Goal: Entertainment & Leisure: Consume media (video, audio)

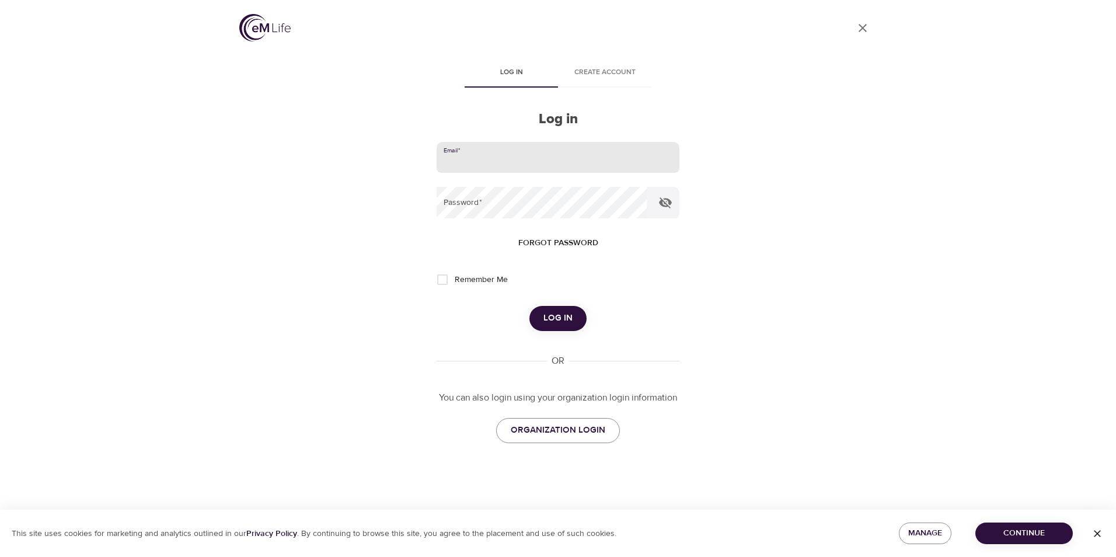
click at [484, 169] on input "email" at bounding box center [558, 158] width 243 height 32
type input "[EMAIL_ADDRESS][DOMAIN_NAME]"
click at [529, 306] on button "Log in" at bounding box center [557, 318] width 57 height 25
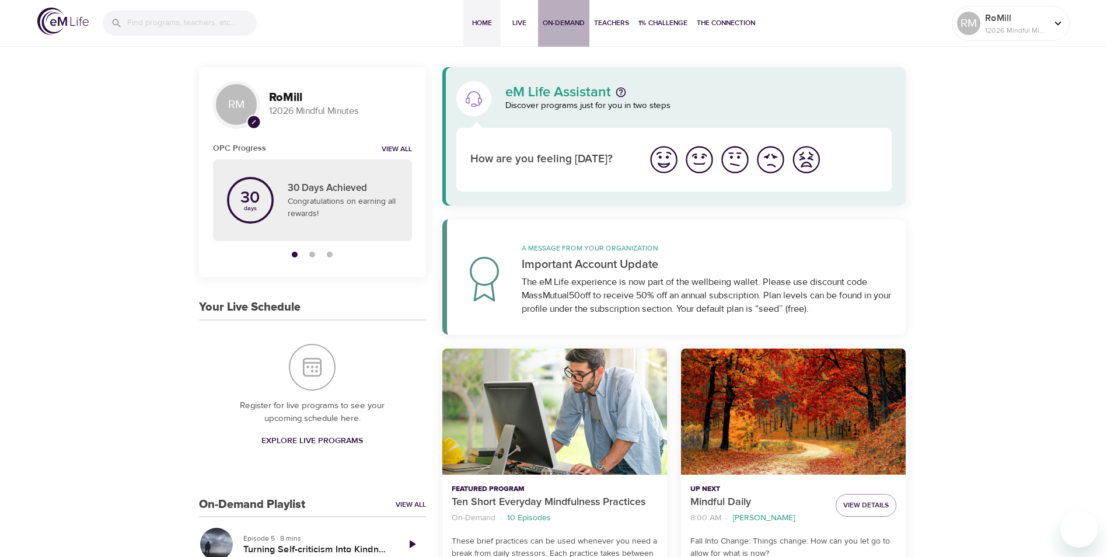
click at [566, 23] on span "On-Demand" at bounding box center [564, 23] width 42 height 12
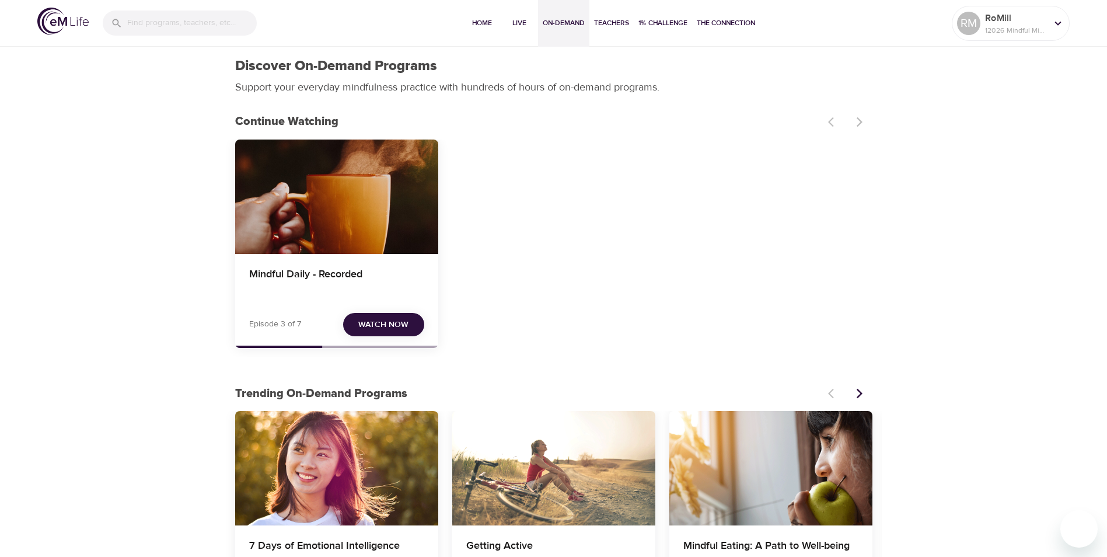
click at [382, 326] on span "Watch Now" at bounding box center [383, 325] width 50 height 15
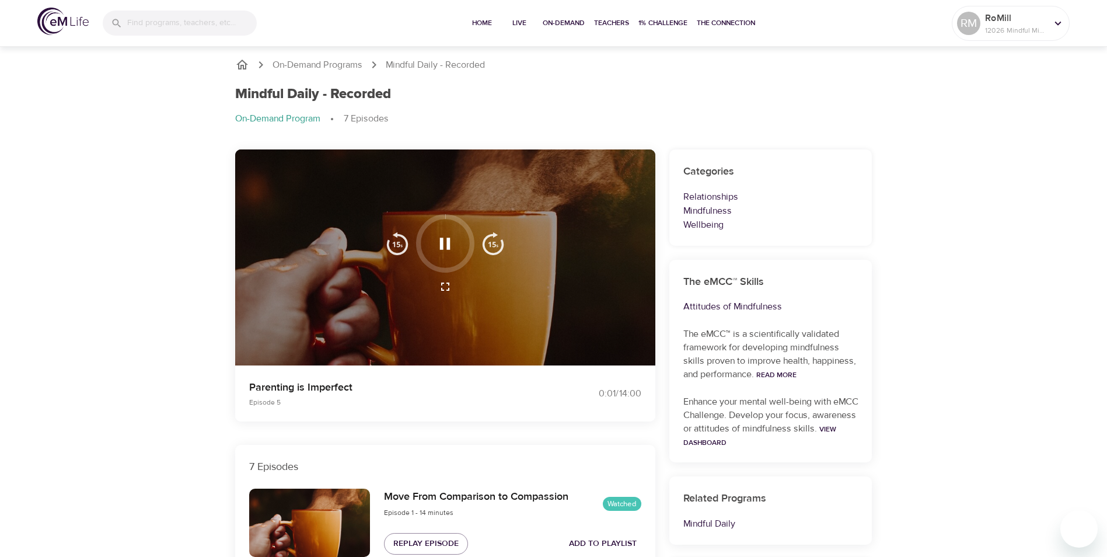
click at [445, 247] on icon "button" at bounding box center [445, 243] width 20 height 20
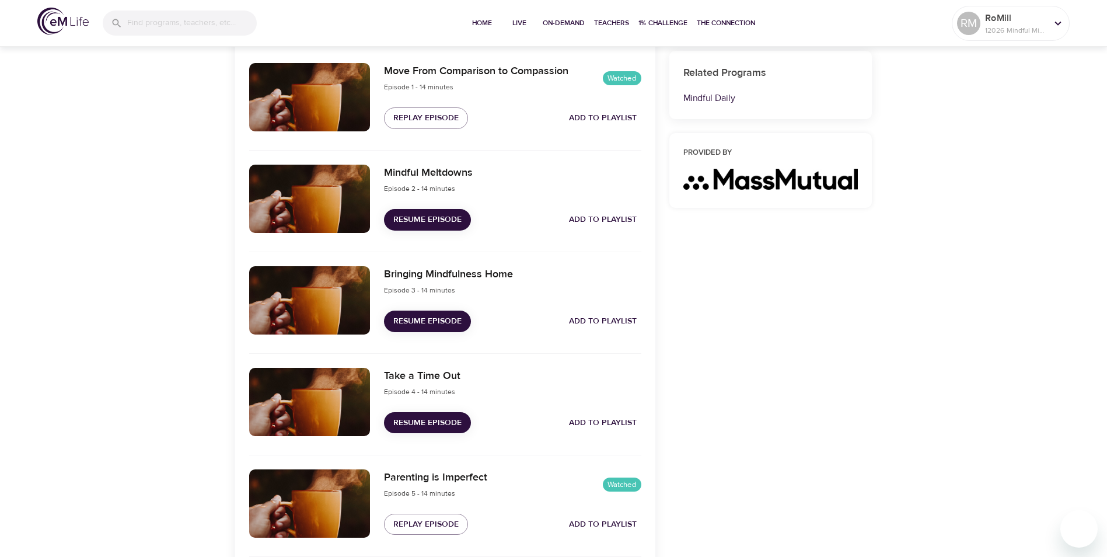
scroll to position [467, 0]
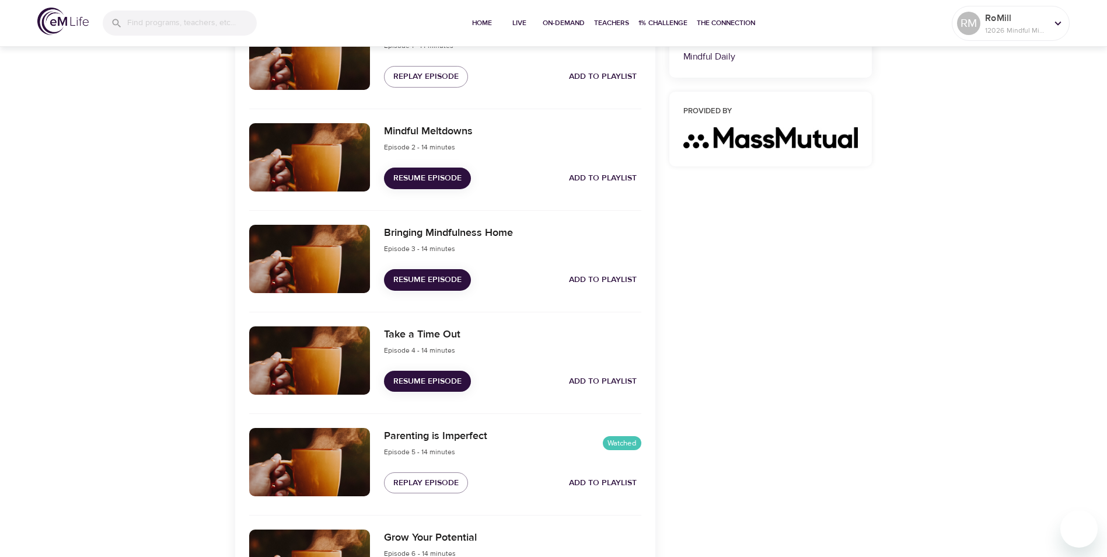
click at [436, 378] on span "Resume Episode" at bounding box center [427, 381] width 68 height 15
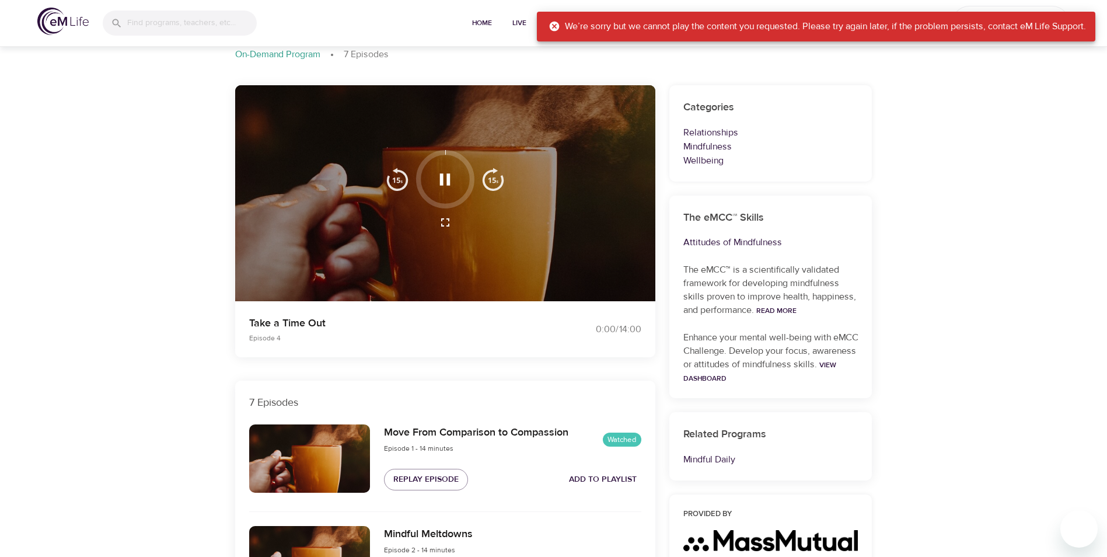
scroll to position [0, 0]
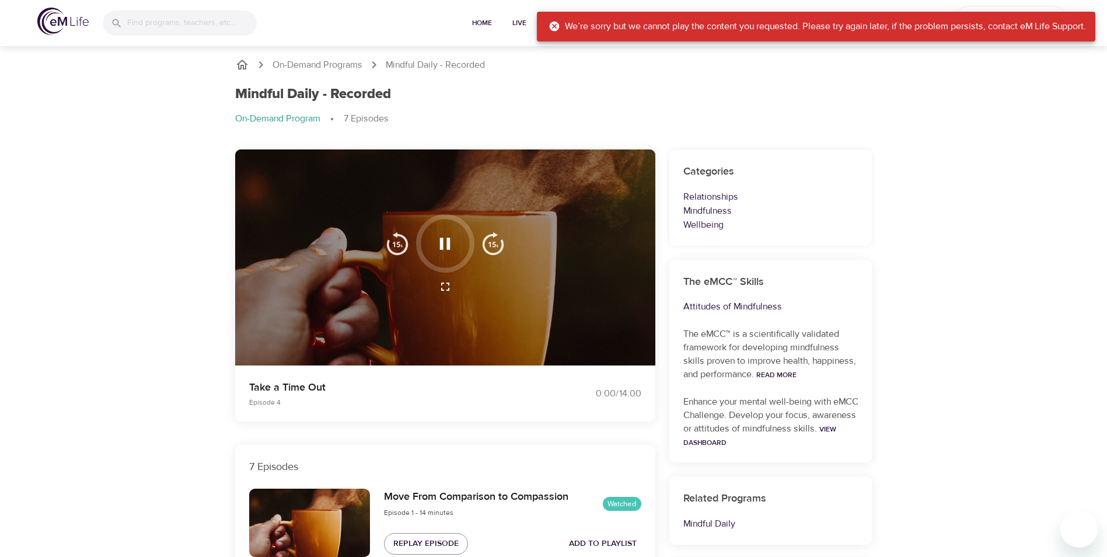
click at [550, 26] on icon at bounding box center [555, 27] width 10 height 10
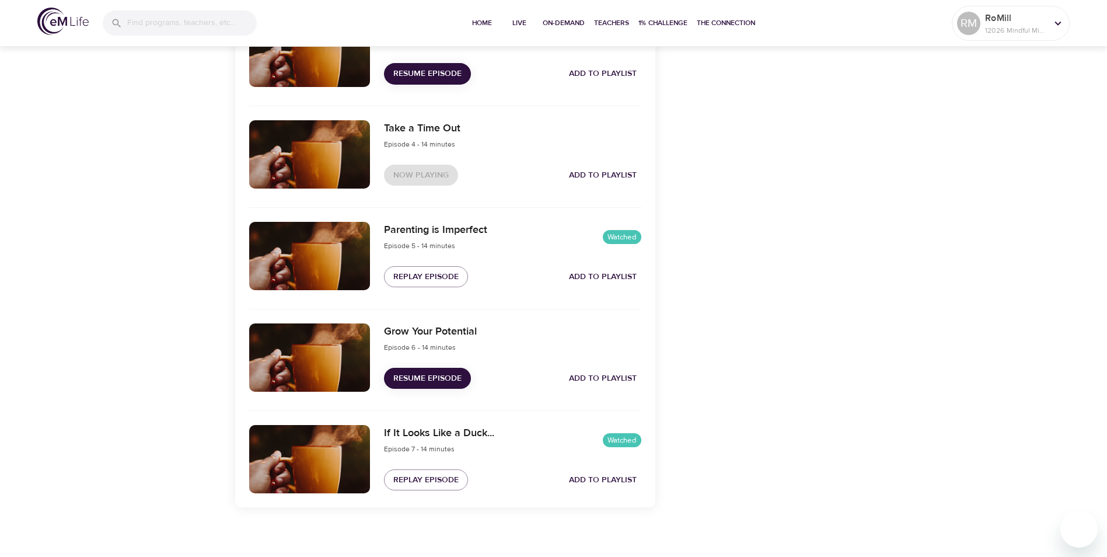
scroll to position [682, 0]
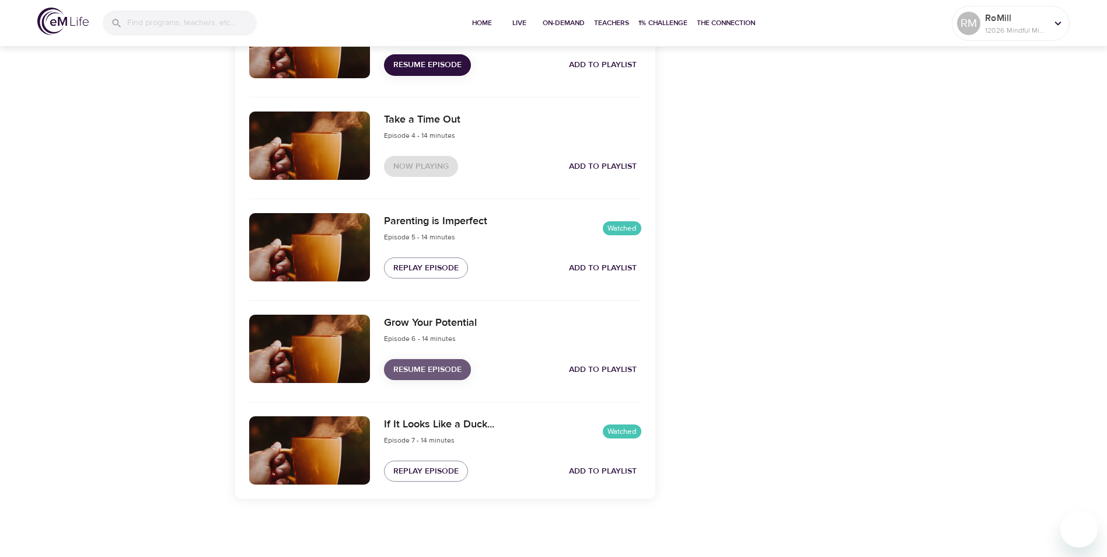
click at [425, 368] on span "Resume Episode" at bounding box center [427, 369] width 68 height 15
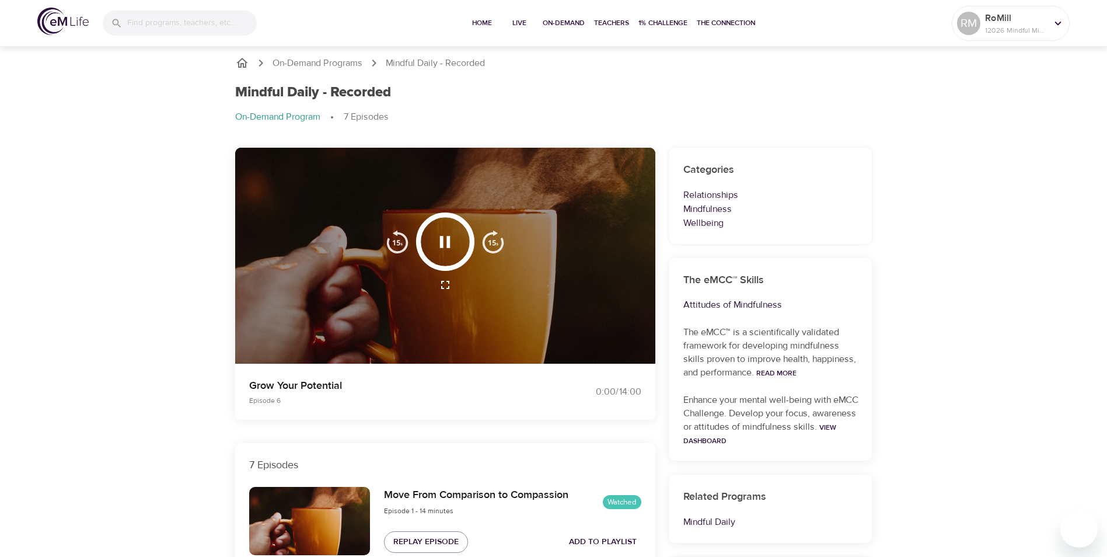
scroll to position [0, 0]
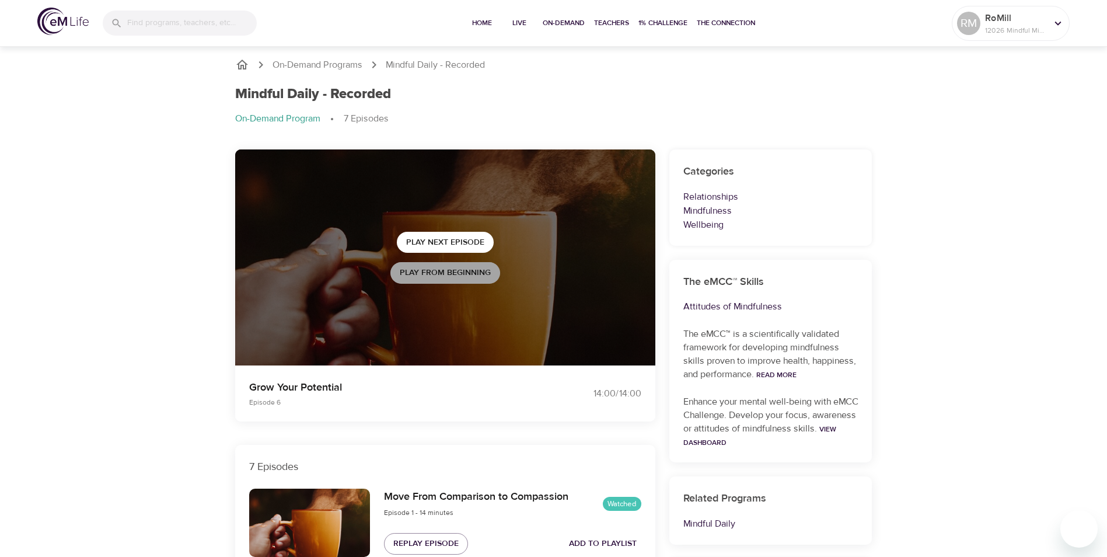
click at [453, 273] on span "Play from beginning" at bounding box center [445, 273] width 91 height 15
